Goal: Obtain resource: Obtain resource

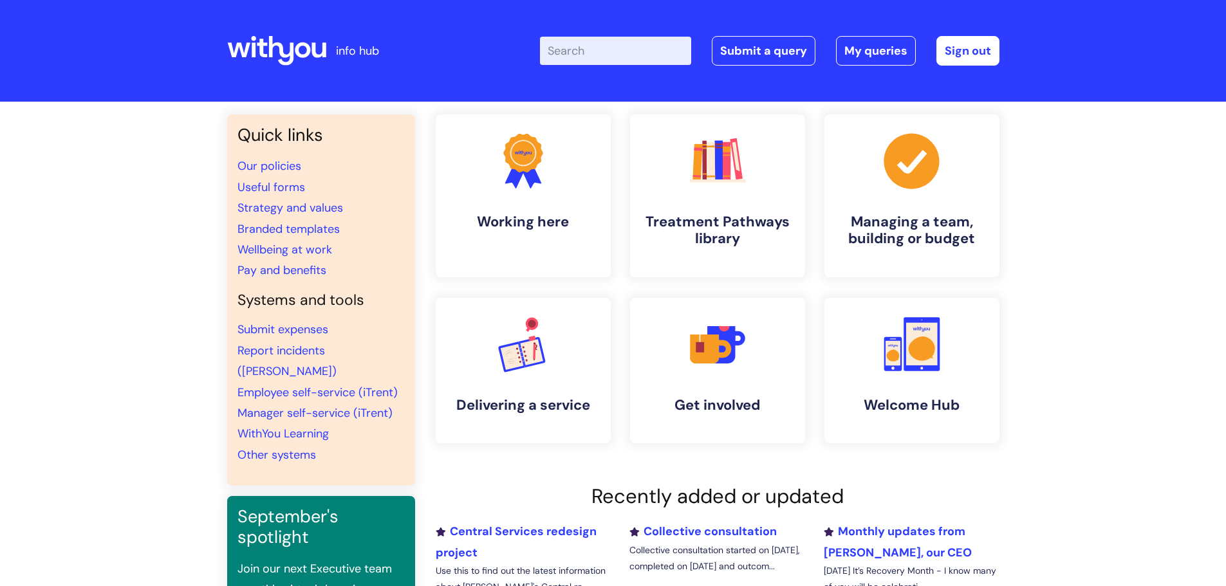
click at [577, 57] on input "Enter your search term here..." at bounding box center [615, 51] width 151 height 28
click at [275, 181] on link "Useful forms" at bounding box center [272, 187] width 68 height 15
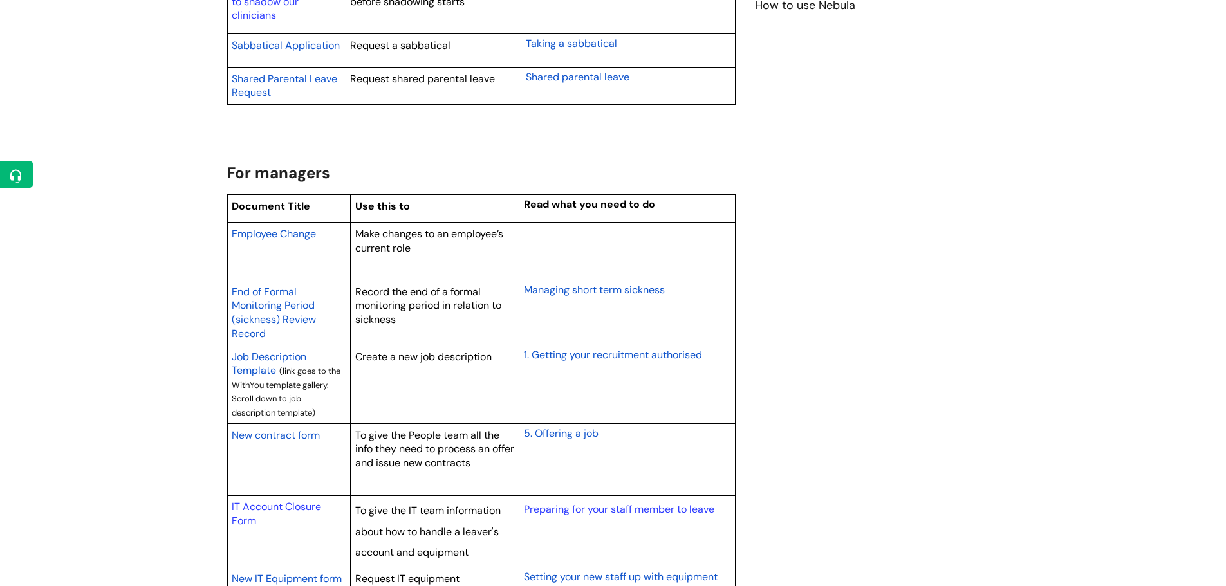
scroll to position [965, 0]
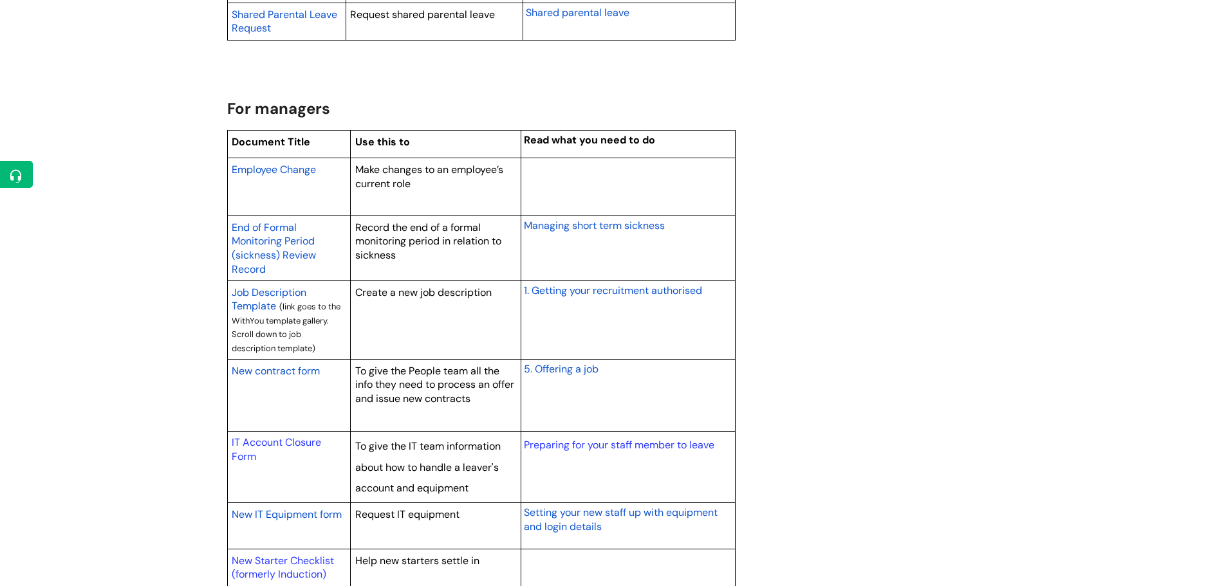
click at [268, 367] on span "New contract form" at bounding box center [276, 371] width 88 height 14
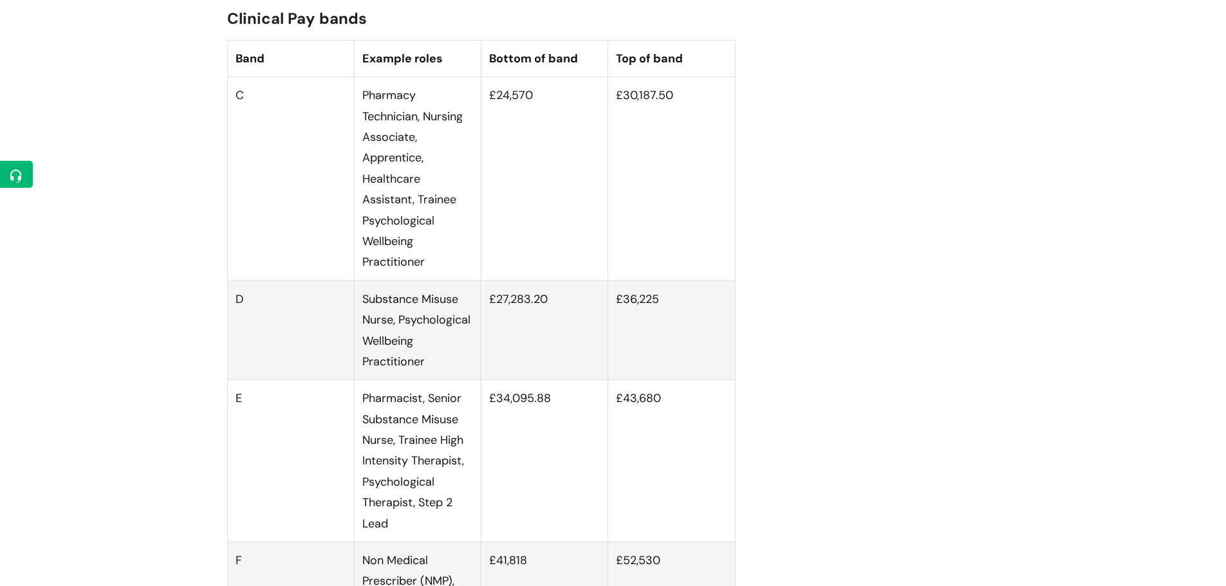
scroll to position [1609, 0]
